Goal: Task Accomplishment & Management: Complete application form

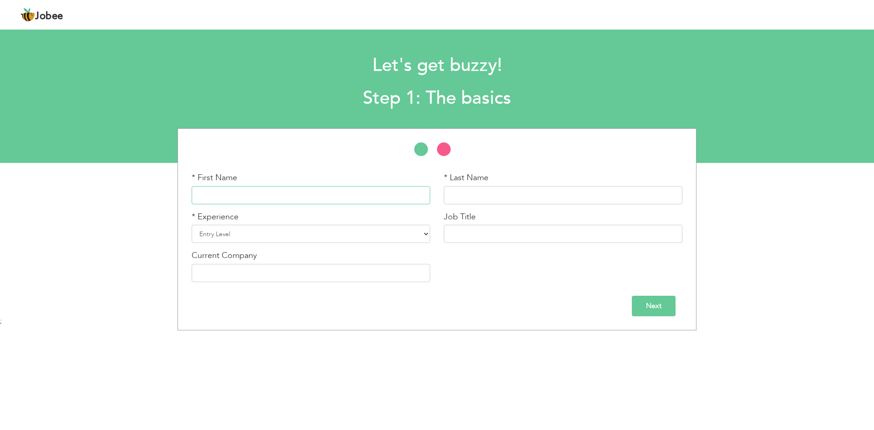
click at [355, 192] on input "text" at bounding box center [311, 195] width 239 height 18
type input "Fatima"
type input "[PERSON_NAME]"
click at [409, 241] on select "Entry Level Less than 1 Year 1 Year 2 Years 3 Years 4 Years 5 Years 6 Years 7 Y…" at bounding box center [311, 234] width 239 height 18
click at [356, 235] on select "Entry Level Less than 1 Year 1 Year 2 Years 3 Years 4 Years 5 Years 6 Years 7 Y…" at bounding box center [311, 234] width 239 height 18
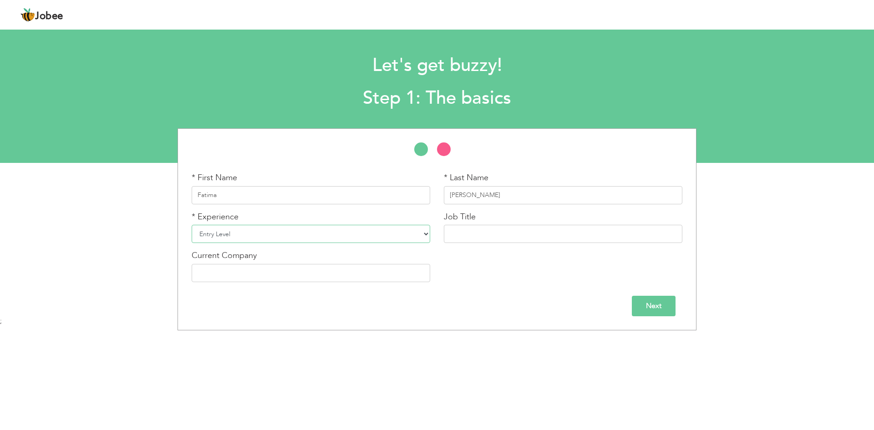
select select "5"
click at [192, 225] on select "Entry Level Less than 1 Year 1 Year 2 Years 3 Years 4 Years 5 Years 6 Years 7 Y…" at bounding box center [311, 234] width 239 height 18
click at [468, 237] on input "text" at bounding box center [563, 234] width 239 height 18
click at [508, 226] on input "text" at bounding box center [563, 234] width 239 height 18
paste input "ustomer Service Representative"
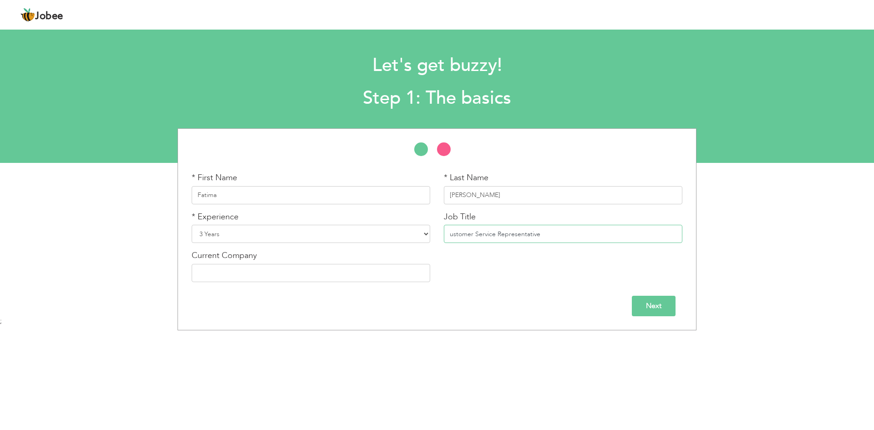
type input "ustomer Service Representative"
click at [208, 269] on input "text" at bounding box center [311, 273] width 239 height 18
type input "Diputech"
drag, startPoint x: 444, startPoint y: 148, endPoint x: 420, endPoint y: 151, distance: 24.3
click at [444, 148] on li at bounding box center [448, 151] width 23 height 18
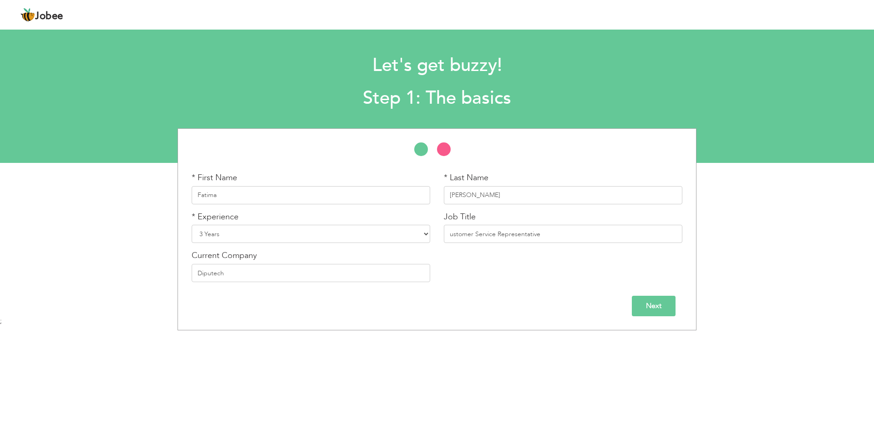
click at [409, 150] on div at bounding box center [437, 153] width 518 height 23
click at [663, 305] on input "Next" at bounding box center [654, 306] width 44 height 20
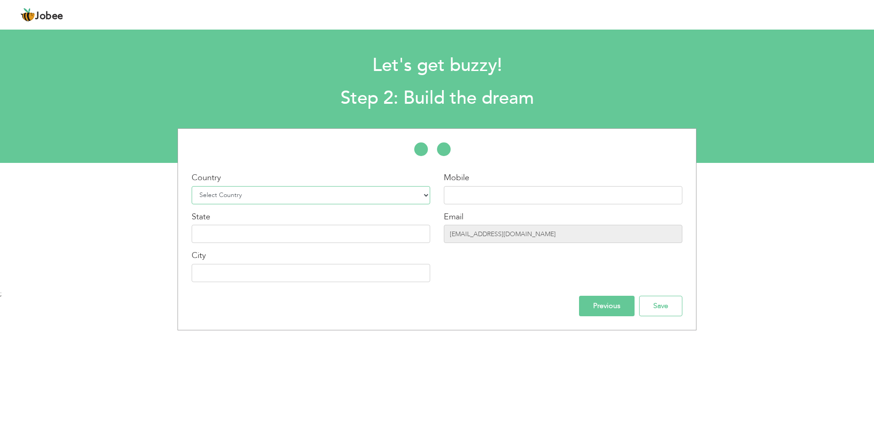
click at [273, 193] on select "Select Country Afghanistan Albania Algeria American Samoa Andorra Angola Anguil…" at bounding box center [311, 195] width 239 height 18
select select "166"
click at [192, 186] on select "Select Country Afghanistan Albania Algeria American Samoa Andorra Angola Anguil…" at bounding box center [311, 195] width 239 height 18
click at [498, 198] on input "text" at bounding box center [563, 195] width 239 height 18
type input "92 322 8020787"
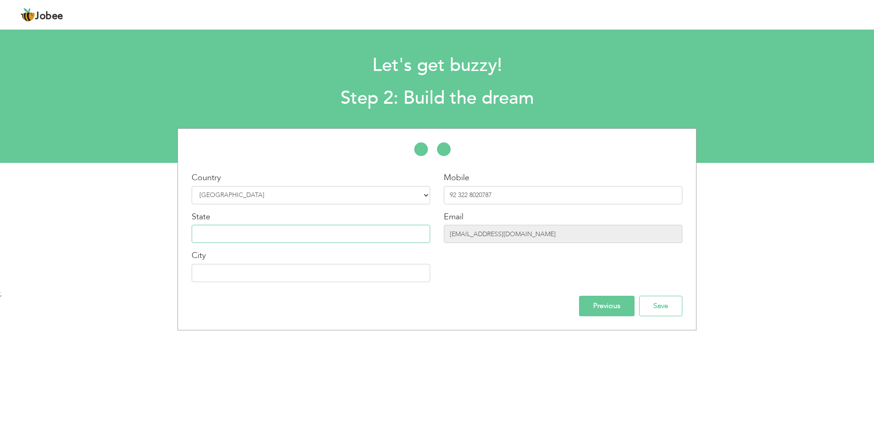
click at [414, 234] on input "text" at bounding box center [311, 234] width 239 height 18
type input "Punjab"
type input "[GEOGRAPHIC_DATA]"
click at [607, 305] on input "Previous" at bounding box center [607, 306] width 56 height 20
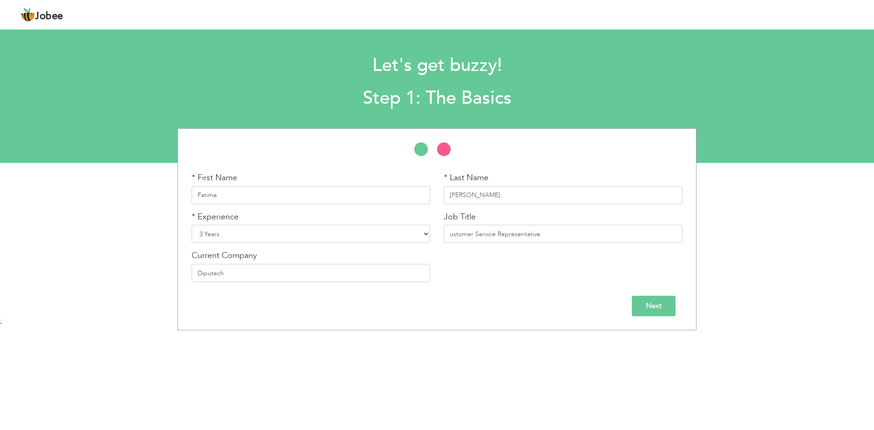
click at [646, 302] on input "Next" at bounding box center [654, 306] width 44 height 20
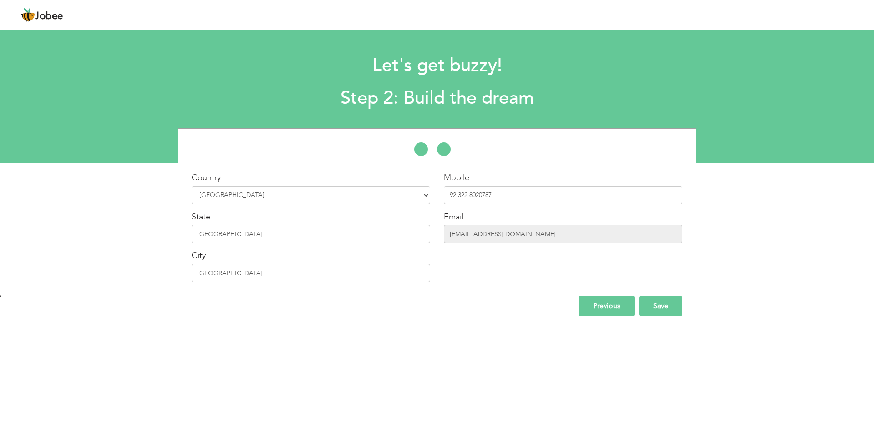
click at [677, 310] on input "Save" at bounding box center [660, 306] width 43 height 20
click at [661, 305] on input "Save" at bounding box center [660, 306] width 43 height 20
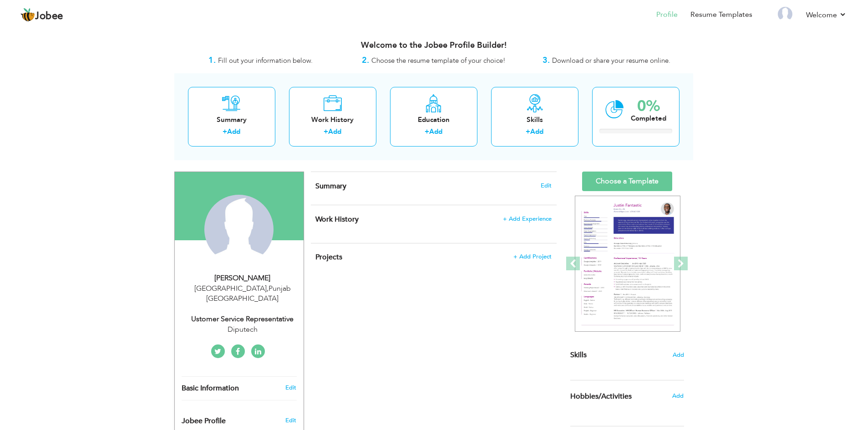
click at [369, 185] on h4 "Summary Edit" at bounding box center [433, 186] width 236 height 9
click at [330, 190] on span "Summary" at bounding box center [330, 186] width 31 height 10
click at [551, 185] on span "Edit" at bounding box center [546, 186] width 11 height 6
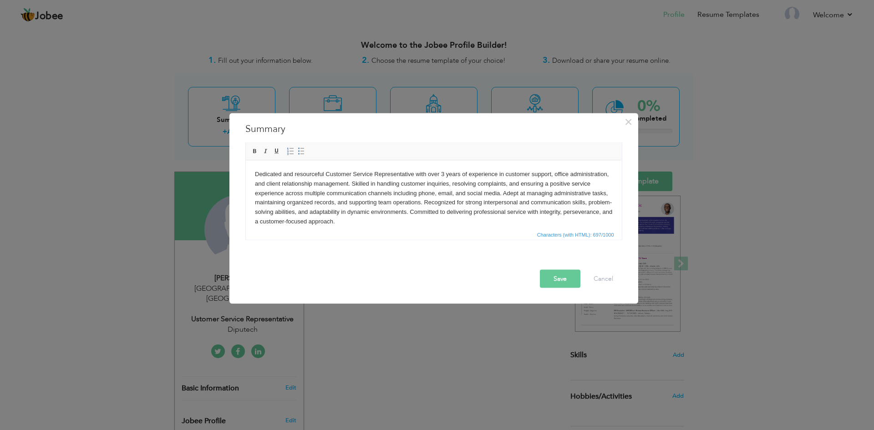
click at [554, 278] on button "Save" at bounding box center [560, 278] width 41 height 18
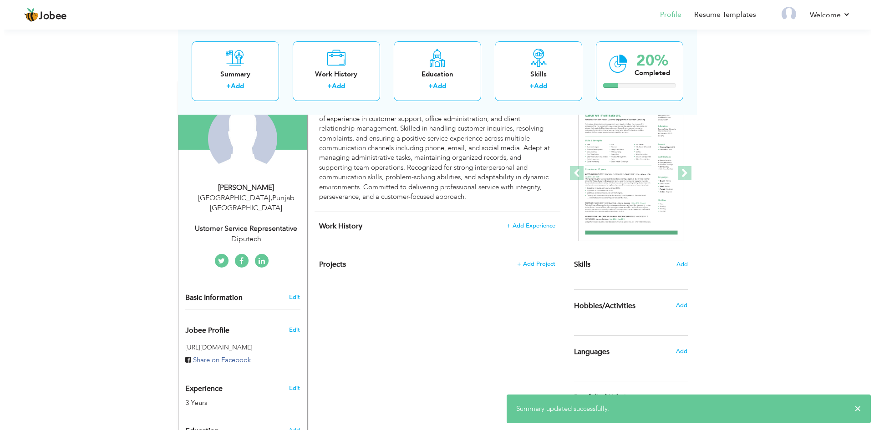
scroll to position [91, 0]
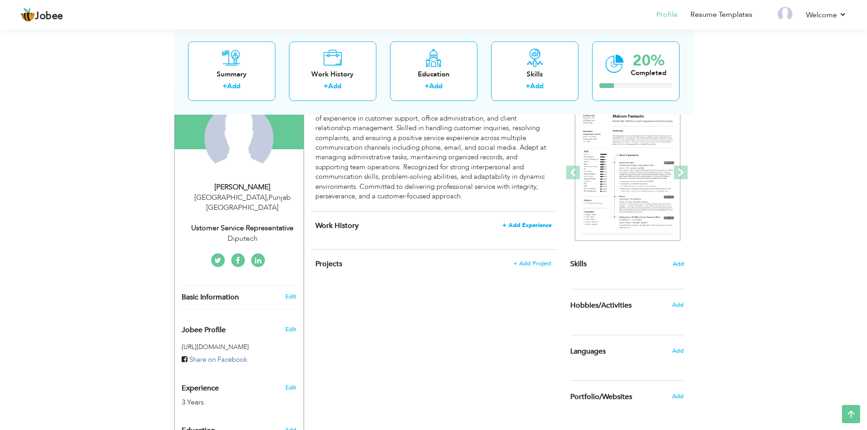
click at [522, 223] on span "+ Add Experience" at bounding box center [527, 225] width 49 height 6
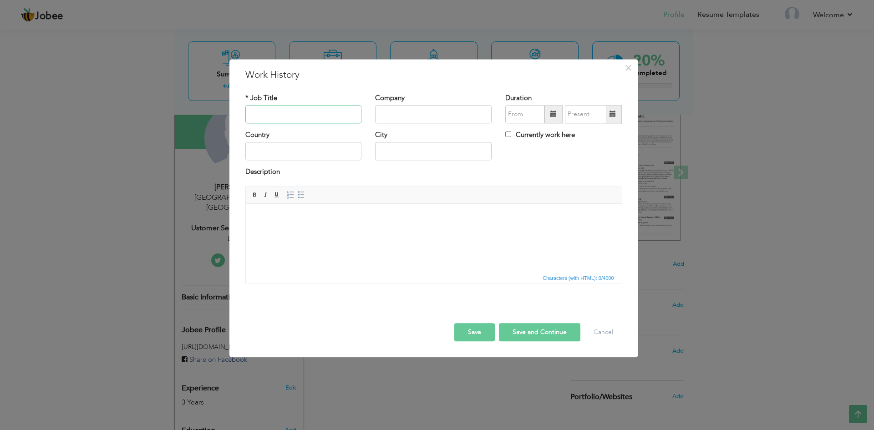
paste input "Customer Service Representative – SmartLink"
click at [336, 111] on input "Customer Service Representative – SmartLink" at bounding box center [303, 114] width 117 height 18
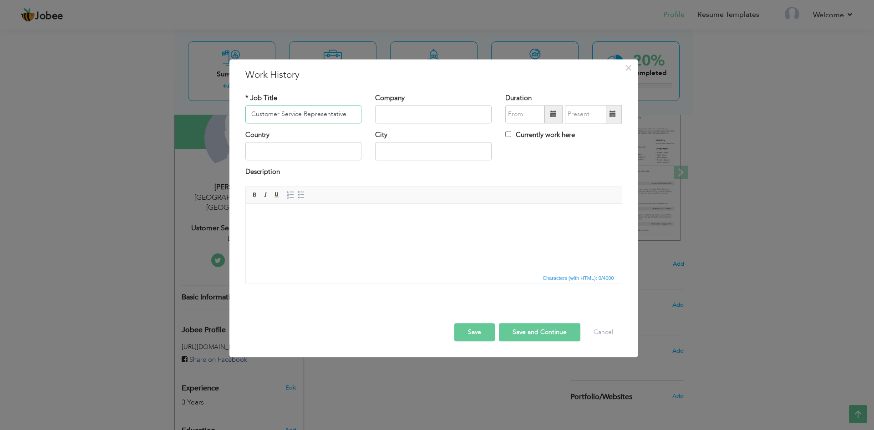
type input "Customer Service Representative"
click at [427, 111] on input "text" at bounding box center [433, 114] width 117 height 18
click at [394, 114] on input "Samrtlink" at bounding box center [433, 114] width 117 height 18
type input "Smartlink"
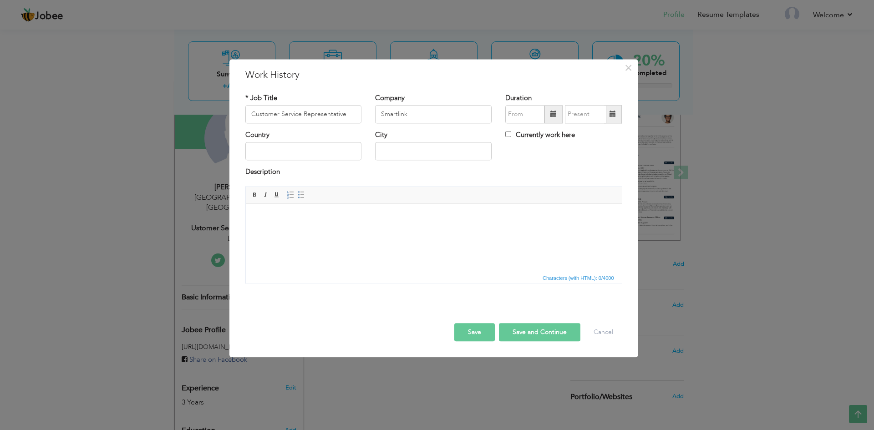
click at [555, 117] on span at bounding box center [553, 114] width 6 height 6
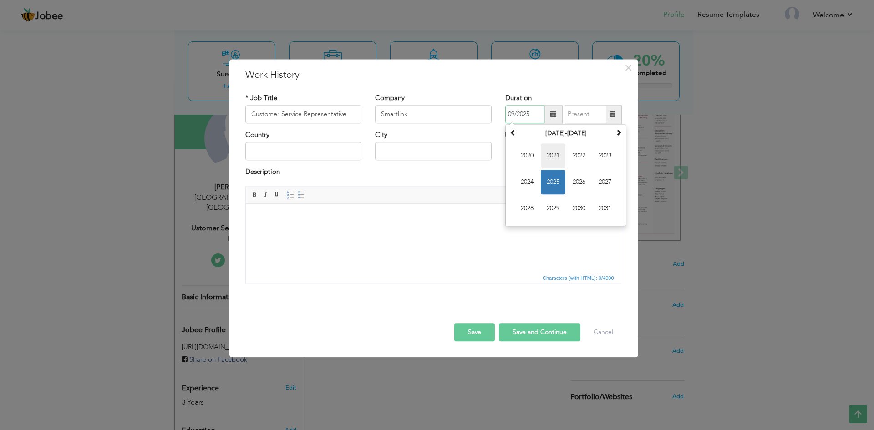
click at [558, 158] on span "2021" at bounding box center [553, 155] width 25 height 25
drag, startPoint x: 519, startPoint y: 207, endPoint x: 274, endPoint y: 3, distance: 319.4
click at [519, 207] on span "Sep" at bounding box center [527, 208] width 25 height 25
type input "09/2021"
click at [616, 117] on span at bounding box center [613, 114] width 18 height 18
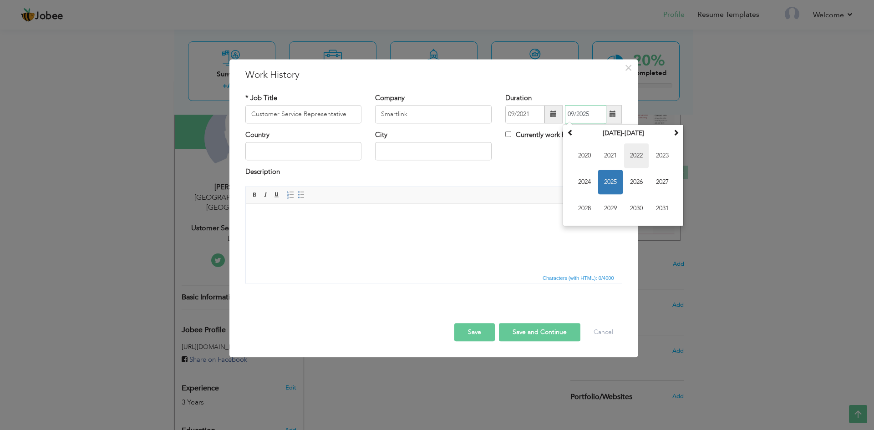
click at [638, 158] on span "2022" at bounding box center [636, 155] width 25 height 25
drag, startPoint x: 635, startPoint y: 209, endPoint x: 594, endPoint y: 200, distance: 41.9
click at [634, 209] on span "Nov" at bounding box center [636, 208] width 25 height 25
type input "11/2022"
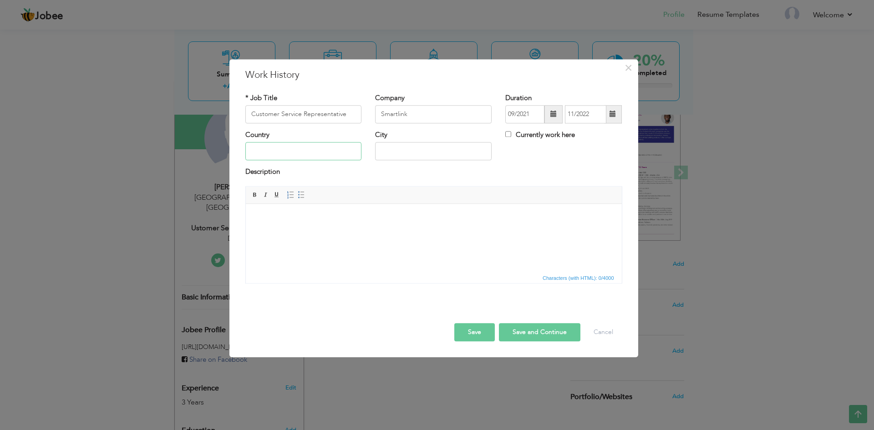
click at [337, 148] on input "text" at bounding box center [303, 151] width 117 height 18
type input "[GEOGRAPHIC_DATA]"
click at [365, 230] on html at bounding box center [433, 218] width 376 height 28
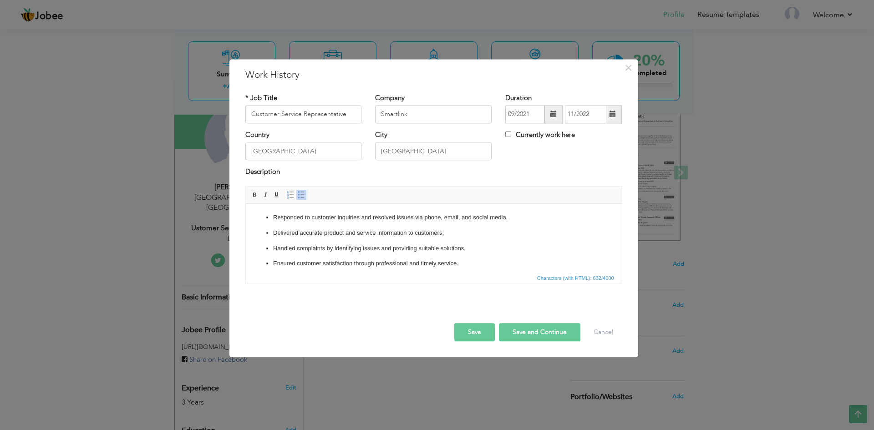
click at [532, 336] on button "Save and Continue" at bounding box center [539, 332] width 81 height 18
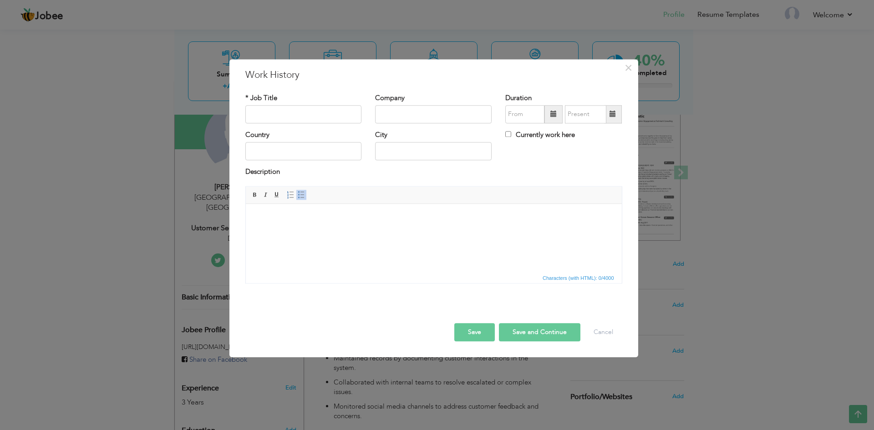
click at [271, 103] on div "* Job Title" at bounding box center [303, 108] width 117 height 30
click at [274, 113] on input "text" at bounding box center [303, 114] width 117 height 18
paste input "Customer Service Representative / Office Assistant"
type input "Customer Service Representative / Office Assistant"
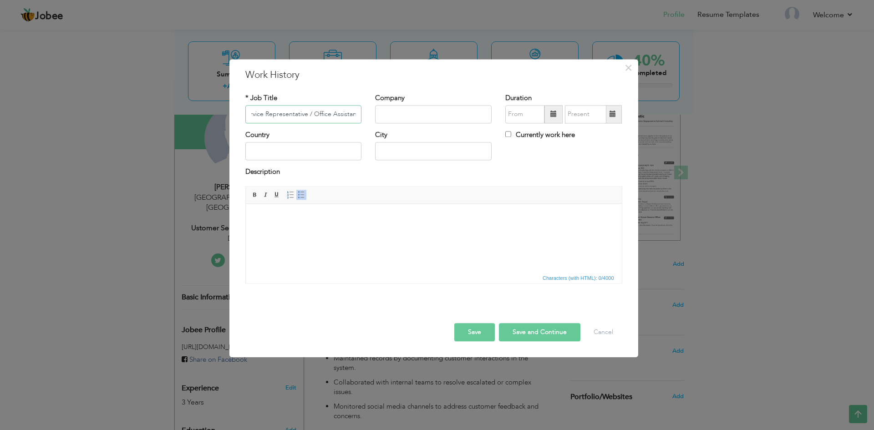
click at [313, 115] on input "Customer Service Representative / Office Assistant" at bounding box center [303, 114] width 117 height 18
click at [277, 111] on input "Customer Service Representative / Office Assistant" at bounding box center [303, 114] width 117 height 18
paste input "Customer Service Representative / Office Assistant"
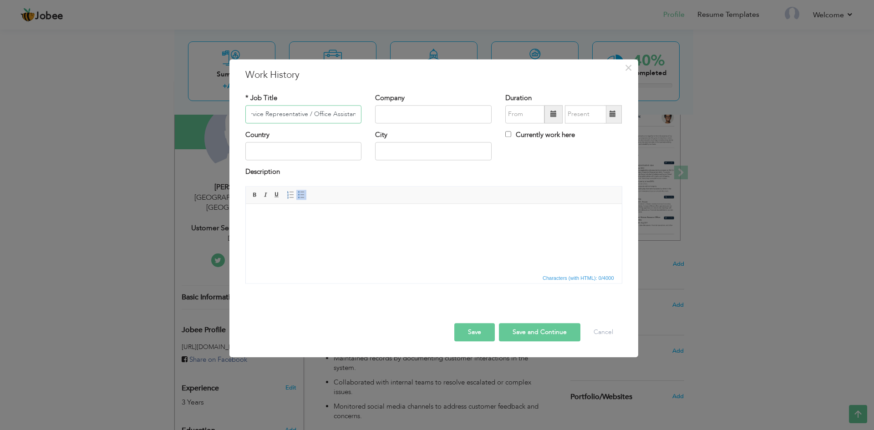
type input "Customer Service Representative / Office Assistant"
click at [417, 117] on input "text" at bounding box center [433, 114] width 117 height 18
paste input "Genesis Properties Pvt Ltd."
type input "Genesis Properties Pvt Ltd."
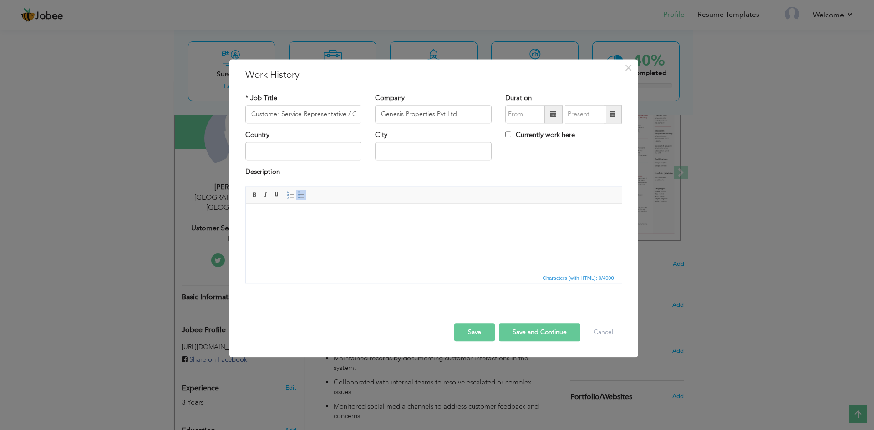
click at [554, 112] on span at bounding box center [553, 114] width 6 height 6
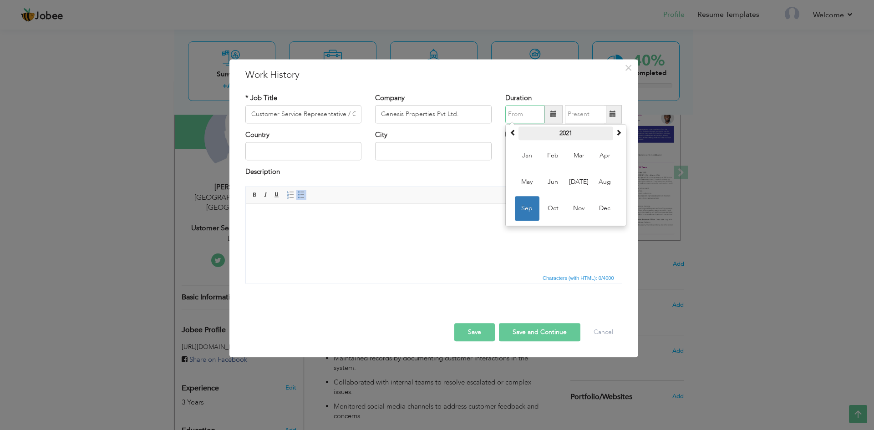
click at [560, 132] on th "2021" at bounding box center [565, 134] width 95 height 14
click at [577, 177] on span "2022" at bounding box center [579, 182] width 25 height 25
click at [584, 209] on span "Nov" at bounding box center [579, 208] width 25 height 25
type input "11/2022"
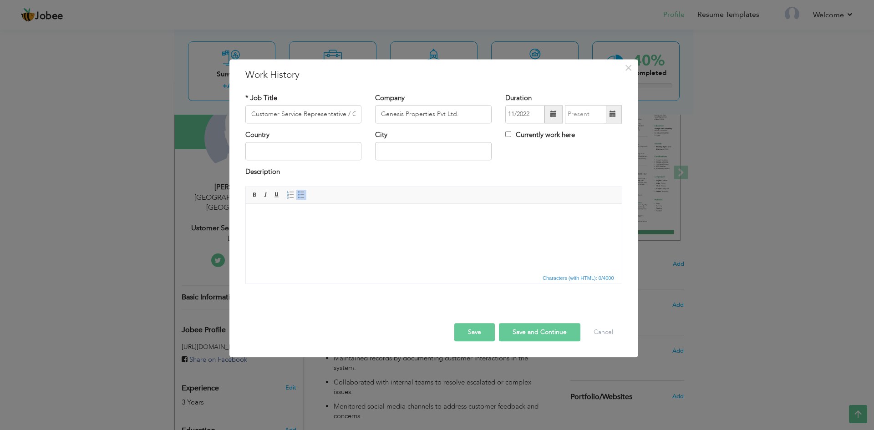
click at [611, 115] on span at bounding box center [613, 114] width 6 height 6
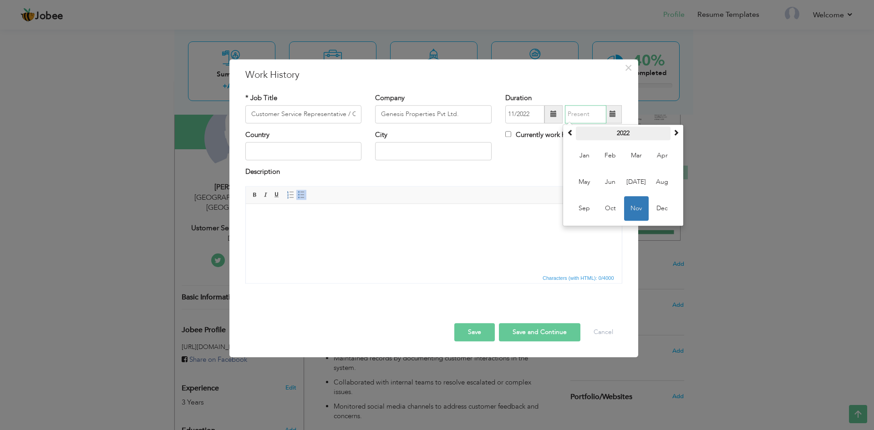
click at [623, 137] on th "2022" at bounding box center [623, 134] width 95 height 14
click at [635, 183] on span "2023" at bounding box center [636, 182] width 25 height 25
click at [641, 209] on span "Nov" at bounding box center [636, 208] width 25 height 25
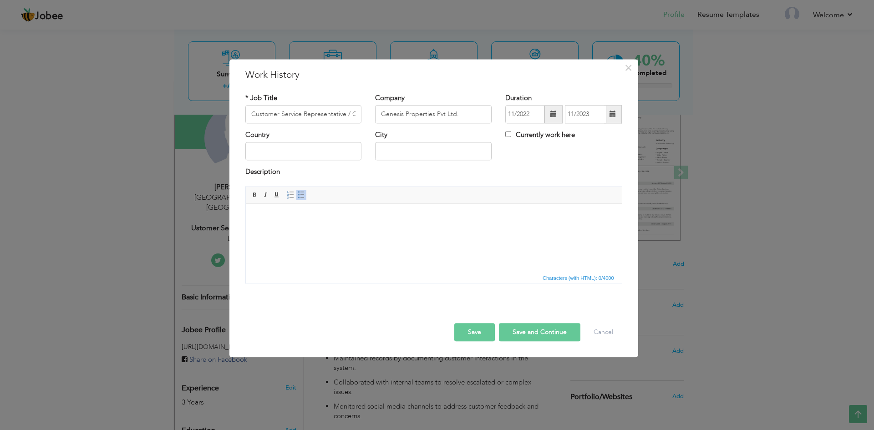
click at [619, 118] on span at bounding box center [613, 114] width 18 height 18
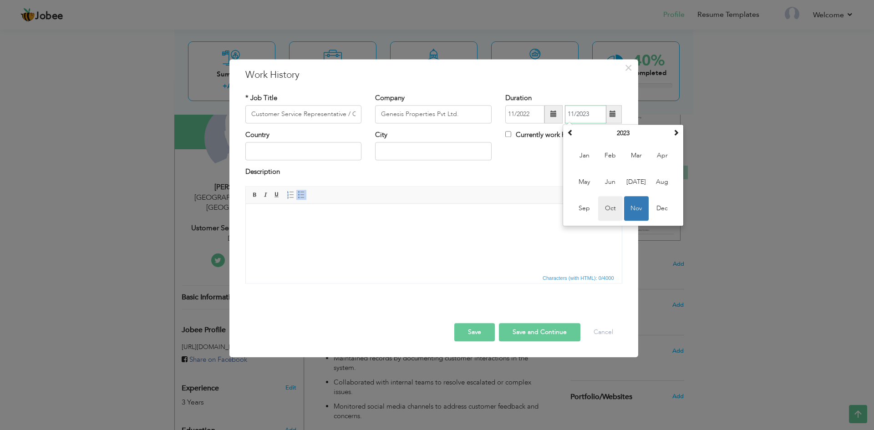
click at [619, 206] on span "Oct" at bounding box center [610, 208] width 25 height 25
type input "10/2023"
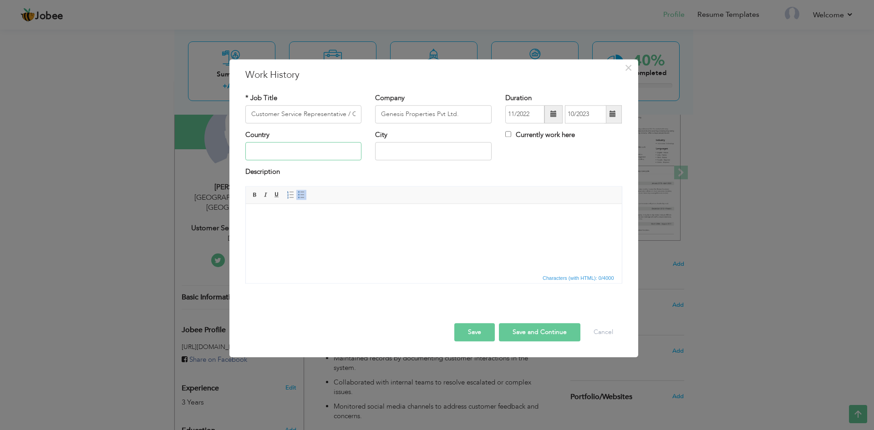
click at [306, 150] on input "text" at bounding box center [303, 151] width 117 height 18
type input "[GEOGRAPHIC_DATA]"
click at [383, 232] on html at bounding box center [433, 218] width 376 height 28
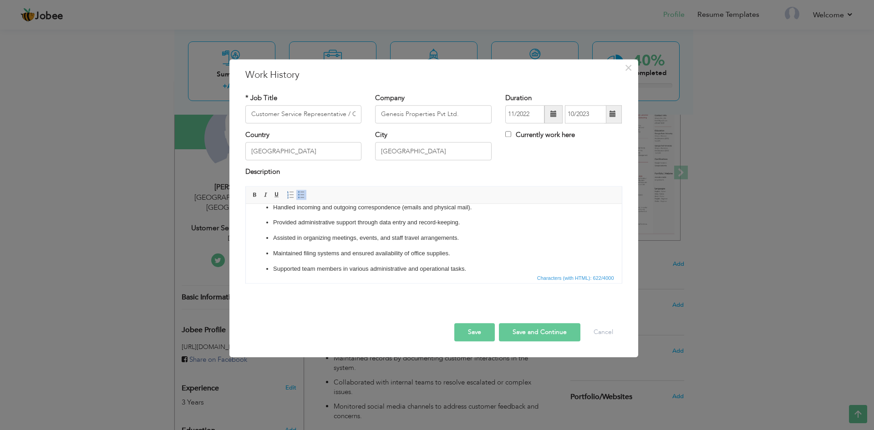
click at [541, 330] on button "Save and Continue" at bounding box center [539, 332] width 81 height 18
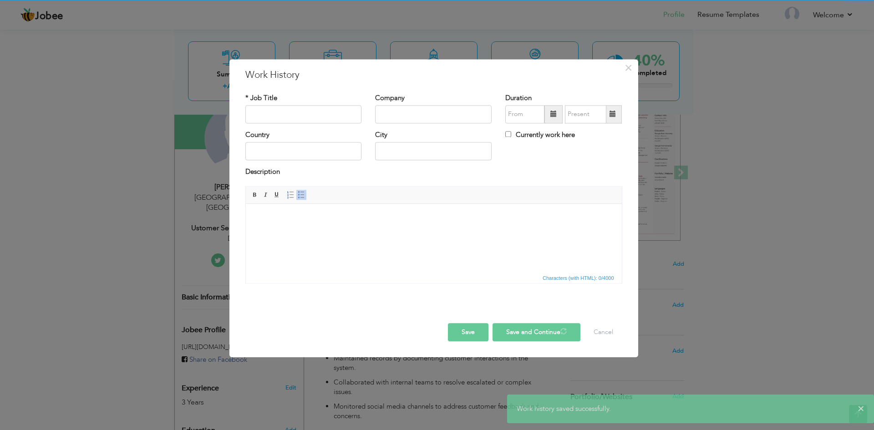
scroll to position [0, 0]
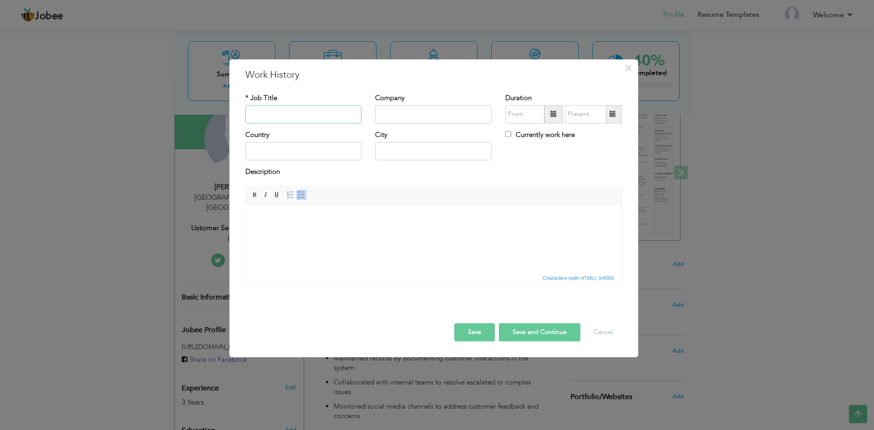
click at [304, 112] on input "text" at bounding box center [303, 114] width 117 height 18
paste input "Customer Service Representative"
type input "Customer Service Representative"
click at [412, 121] on input "text" at bounding box center [433, 114] width 117 height 18
paste input "Diputech"
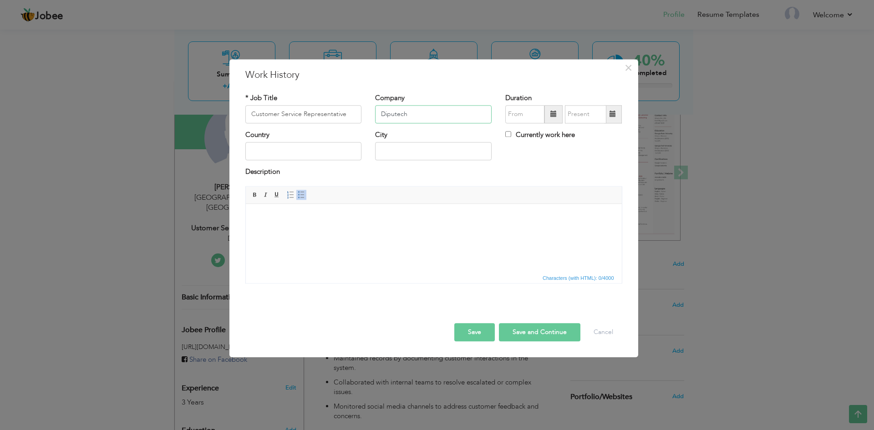
type input "Diputech"
click at [553, 113] on span at bounding box center [553, 114] width 6 height 6
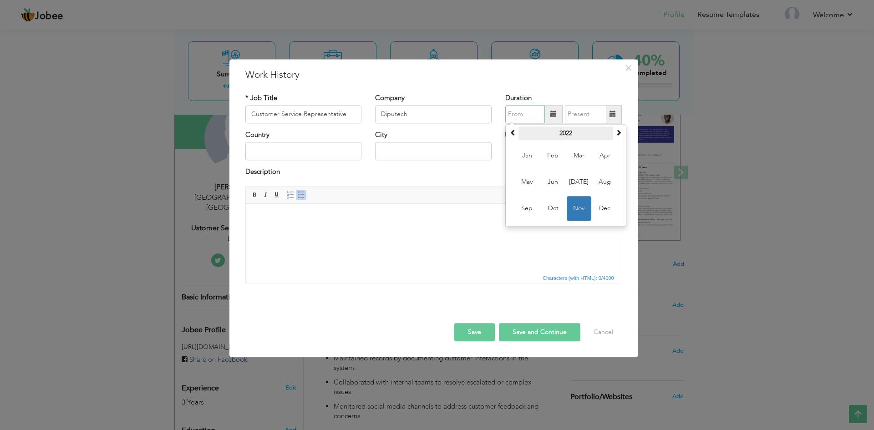
click at [563, 137] on th "2022" at bounding box center [565, 134] width 95 height 14
click at [585, 184] on span "2023" at bounding box center [579, 182] width 25 height 25
drag, startPoint x: 559, startPoint y: 206, endPoint x: 313, endPoint y: 1, distance: 320.3
click at [559, 206] on span "Oct" at bounding box center [553, 208] width 25 height 25
type input "10/2023"
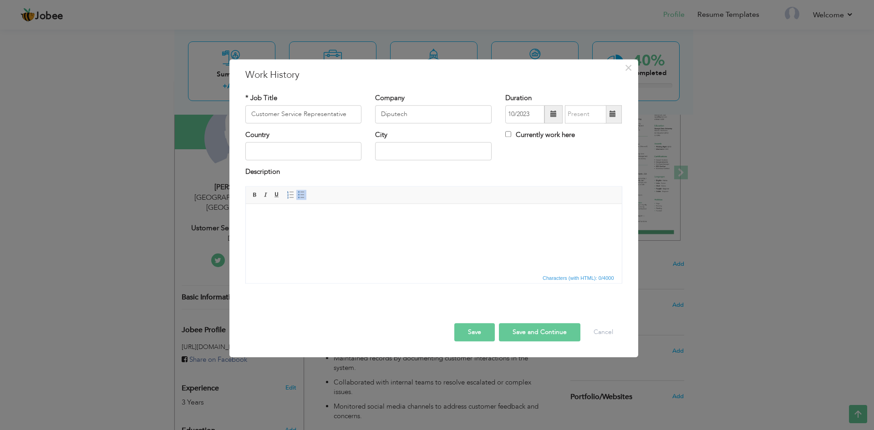
click at [516, 135] on label "Currently work here" at bounding box center [540, 135] width 70 height 10
click at [511, 135] on input "Currently work here" at bounding box center [508, 134] width 6 height 6
checkbox input "true"
click at [290, 152] on input "text" at bounding box center [303, 151] width 117 height 18
type input "p"
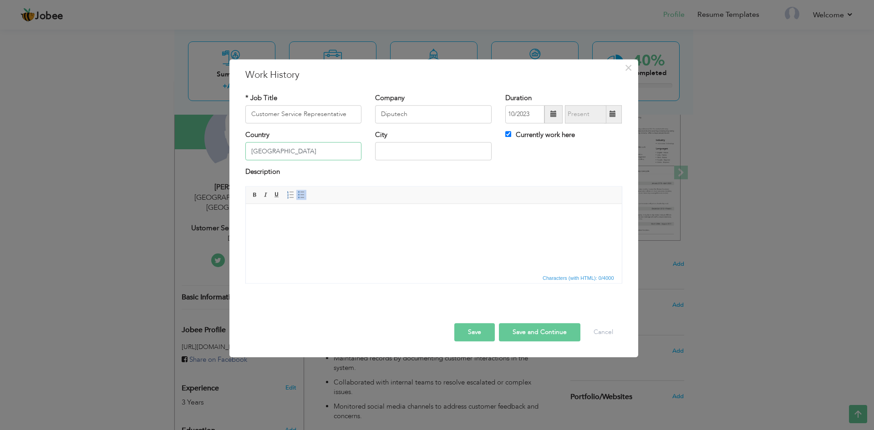
type input "[GEOGRAPHIC_DATA]"
click at [389, 290] on div "Rich Text Editor, workEditor Editor toolbars Basic Styles Bold Italic Underline…" at bounding box center [434, 238] width 391 height 104
drag, startPoint x: 385, startPoint y: 262, endPoint x: 632, endPoint y: 478, distance: 327.5
click at [385, 232] on html at bounding box center [433, 218] width 376 height 28
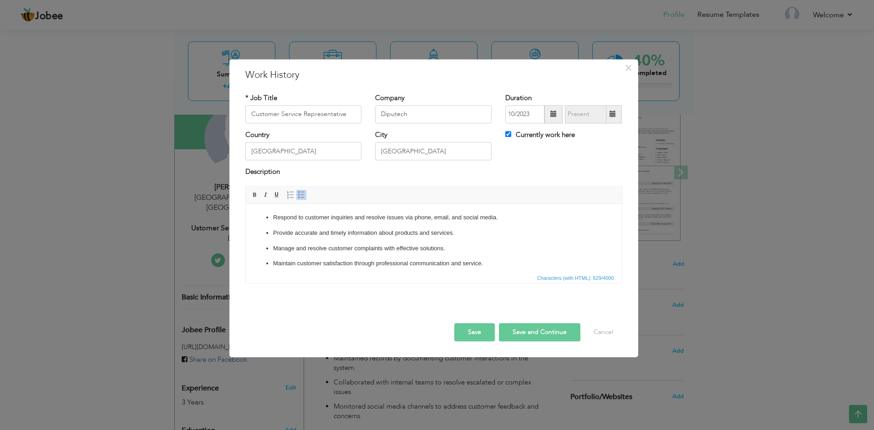
scroll to position [41, 0]
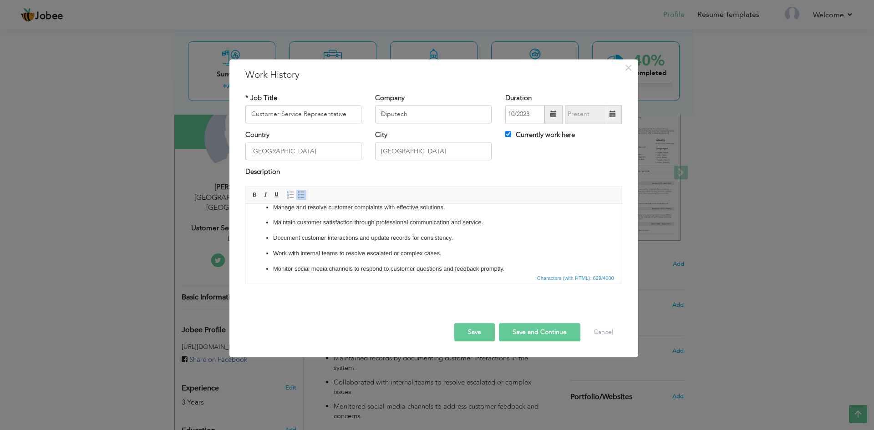
click at [524, 335] on button "Save and Continue" at bounding box center [539, 332] width 81 height 18
checkbox input "false"
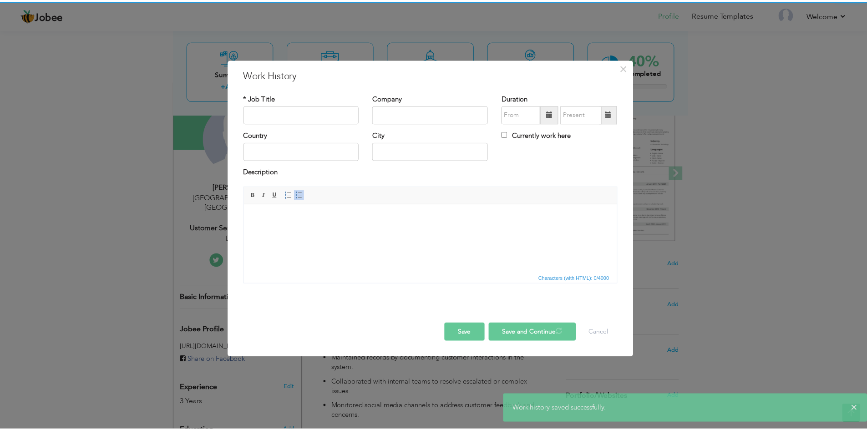
scroll to position [0, 0]
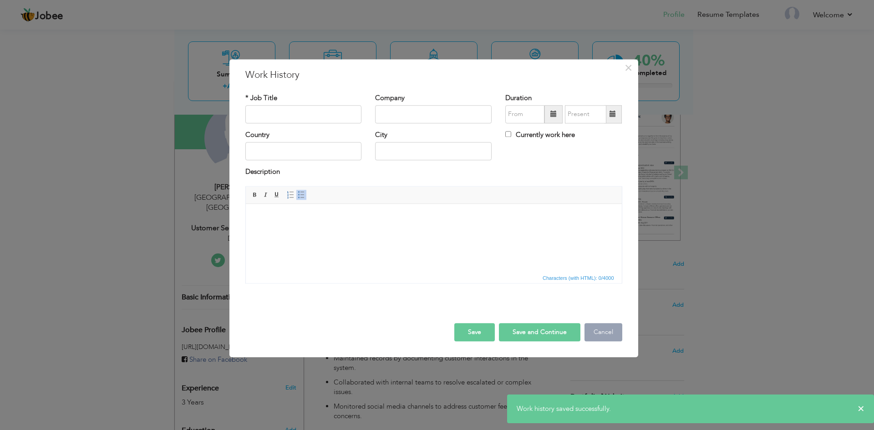
click at [606, 337] on button "Cancel" at bounding box center [603, 332] width 38 height 18
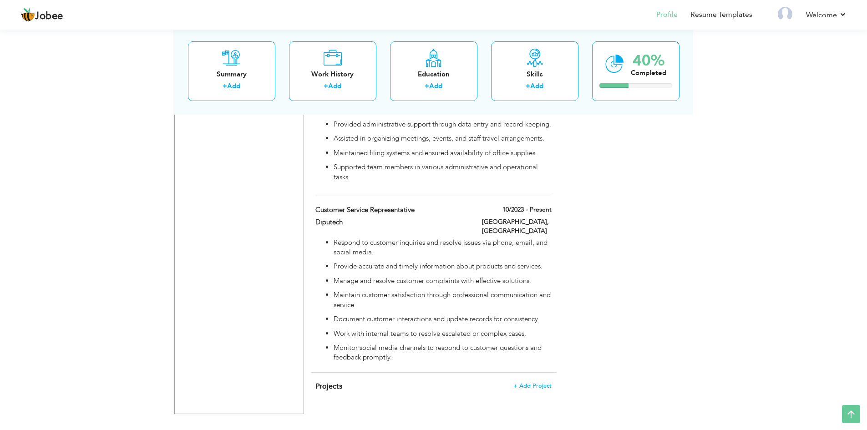
scroll to position [520, 0]
